Goal: Task Accomplishment & Management: Manage account settings

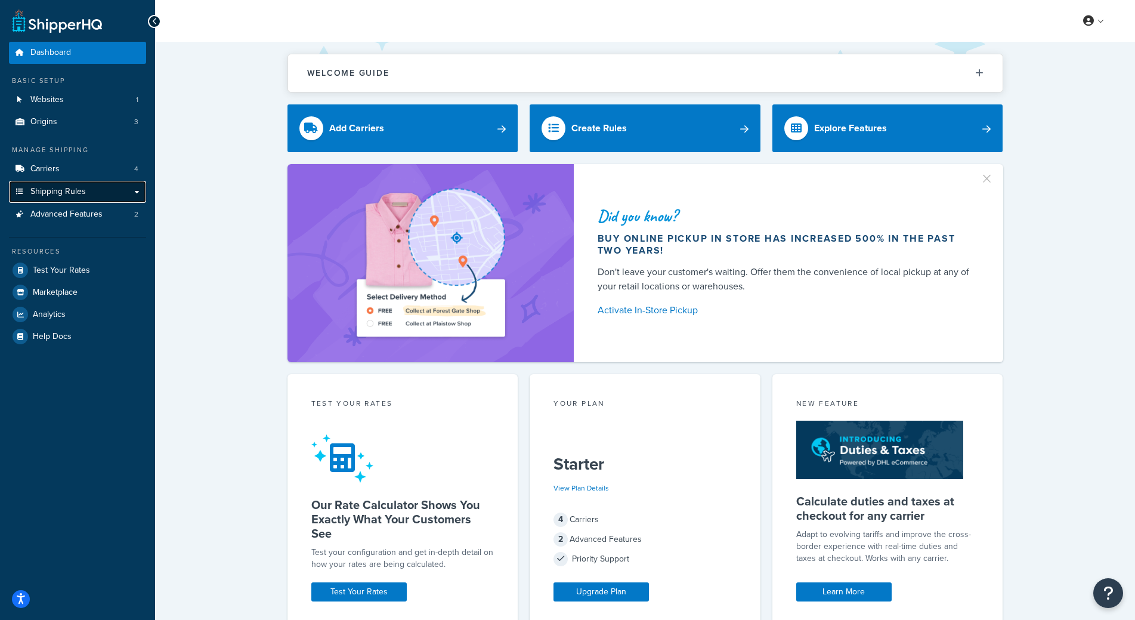
click at [78, 192] on span "Shipping Rules" at bounding box center [57, 192] width 55 height 10
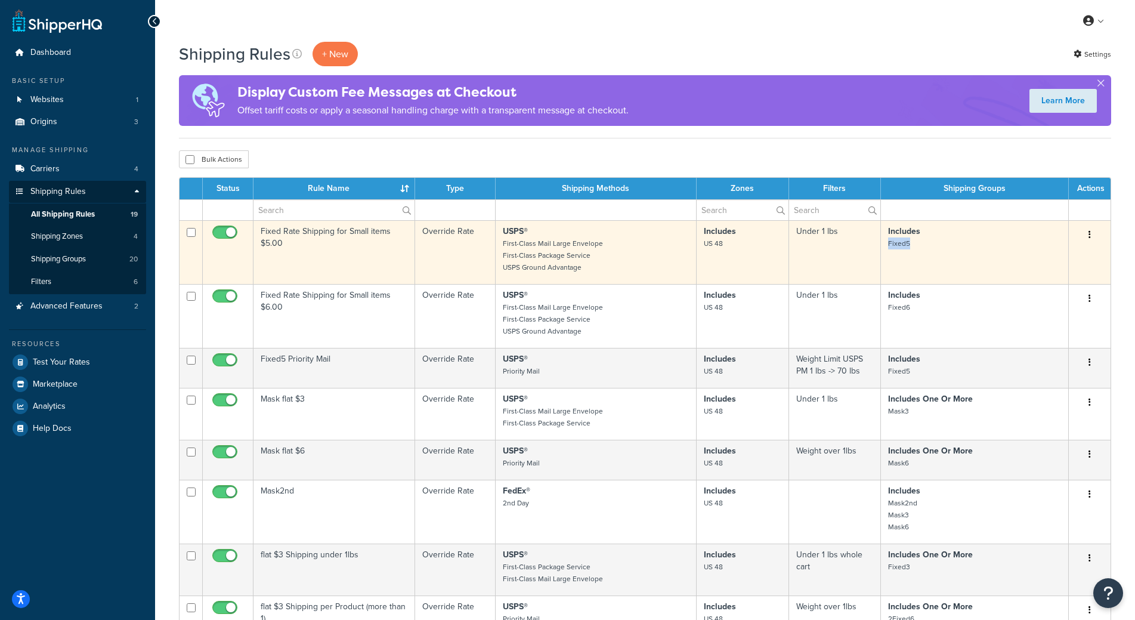
drag, startPoint x: 910, startPoint y: 242, endPoint x: 887, endPoint y: 249, distance: 24.7
click at [887, 249] on td "Includes Fixed5" at bounding box center [975, 252] width 188 height 64
copy small "Fixed5"
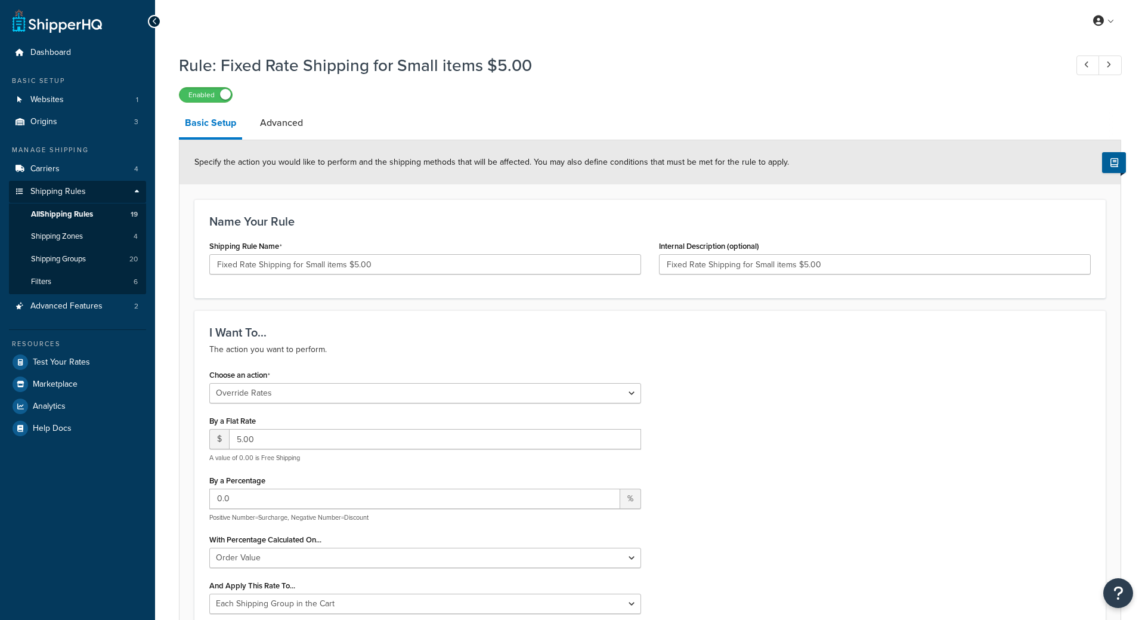
select select "OVERRIDE"
select select "SHIPPING_GROUP"
